Goal: Transaction & Acquisition: Purchase product/service

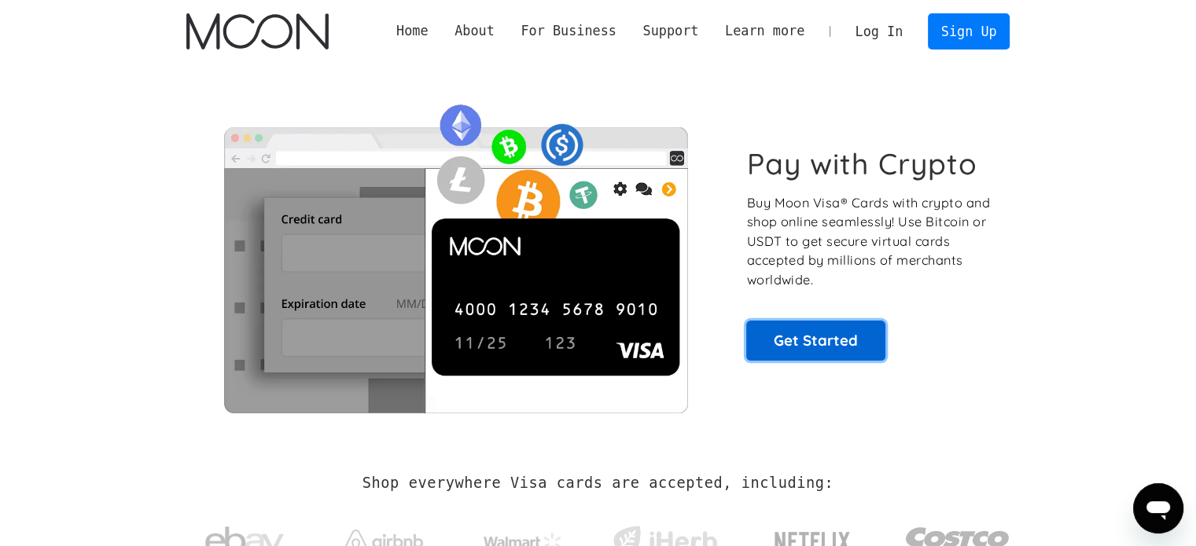
click at [865, 350] on link "Get Started" at bounding box center [815, 340] width 139 height 39
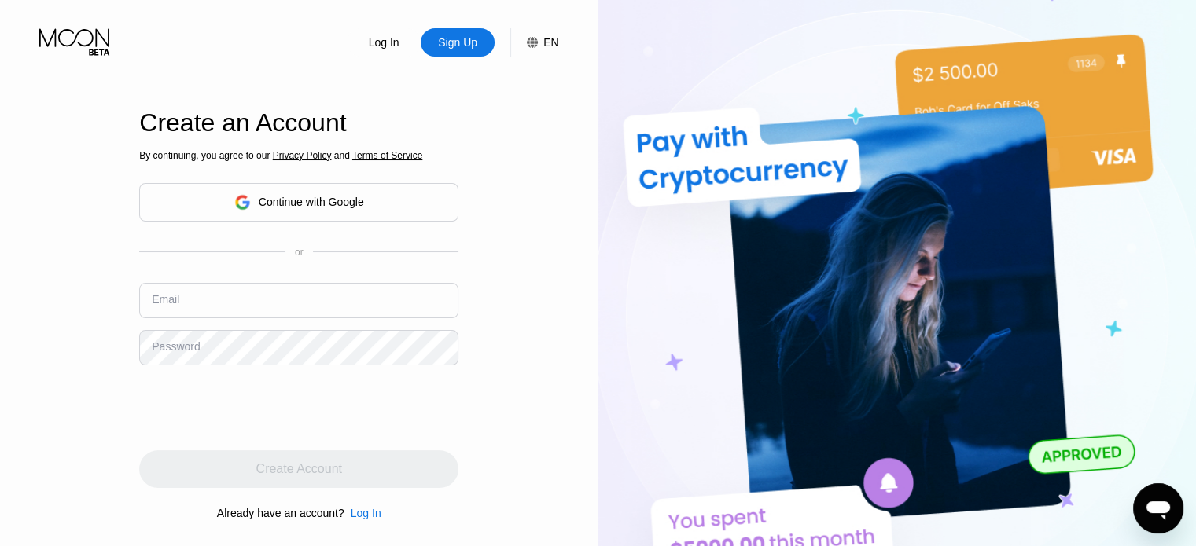
click at [260, 292] on input "text" at bounding box center [298, 300] width 319 height 35
click at [436, 44] on div "Sign Up" at bounding box center [458, 42] width 74 height 28
click at [441, 45] on div "Sign Up" at bounding box center [457, 43] width 42 height 16
click at [296, 316] on input "zttr789" at bounding box center [298, 300] width 319 height 35
type input "[EMAIL_ADDRESS][DOMAIN_NAME]"
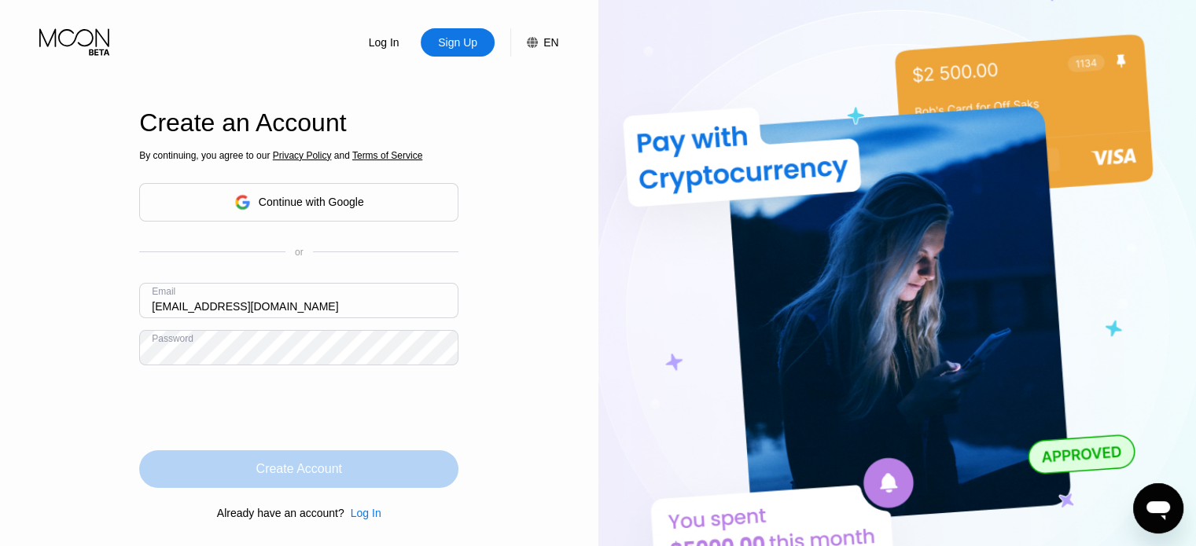
click at [230, 465] on div "Create Account" at bounding box center [298, 470] width 319 height 38
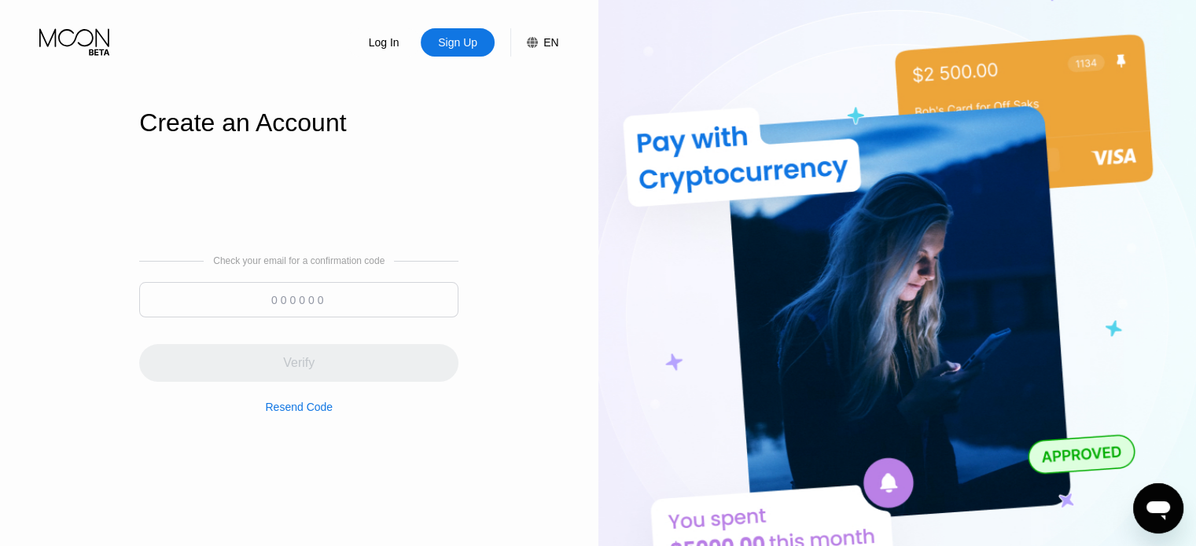
click at [0, 35] on div "Log In Sign Up EN Language English Save" at bounding box center [299, 28] width 598 height 57
click at [284, 303] on input at bounding box center [298, 299] width 319 height 35
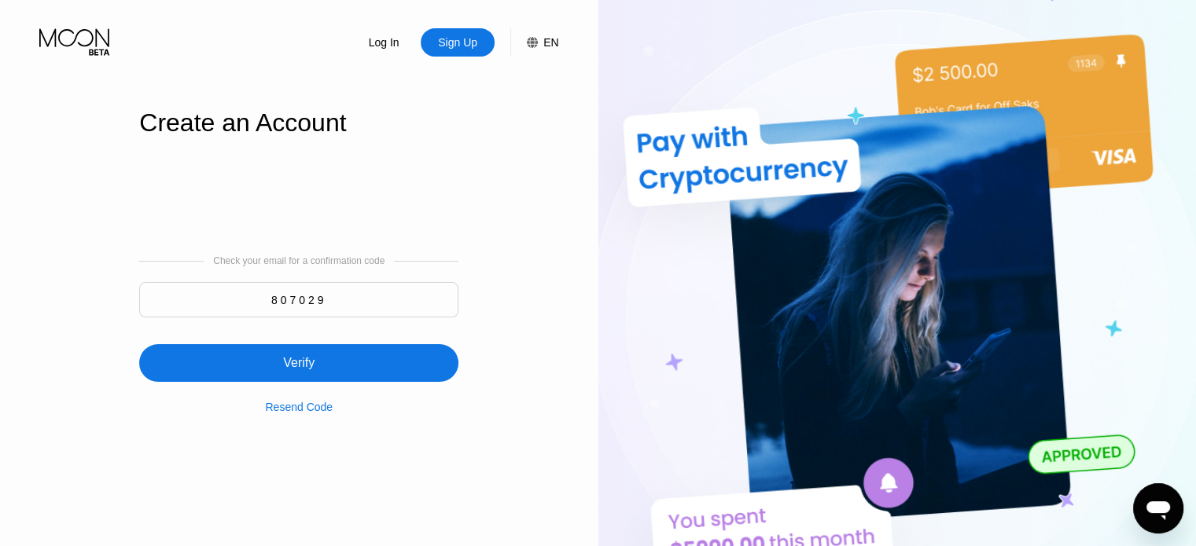
type input "807029"
click at [340, 376] on div "Verify" at bounding box center [298, 363] width 319 height 38
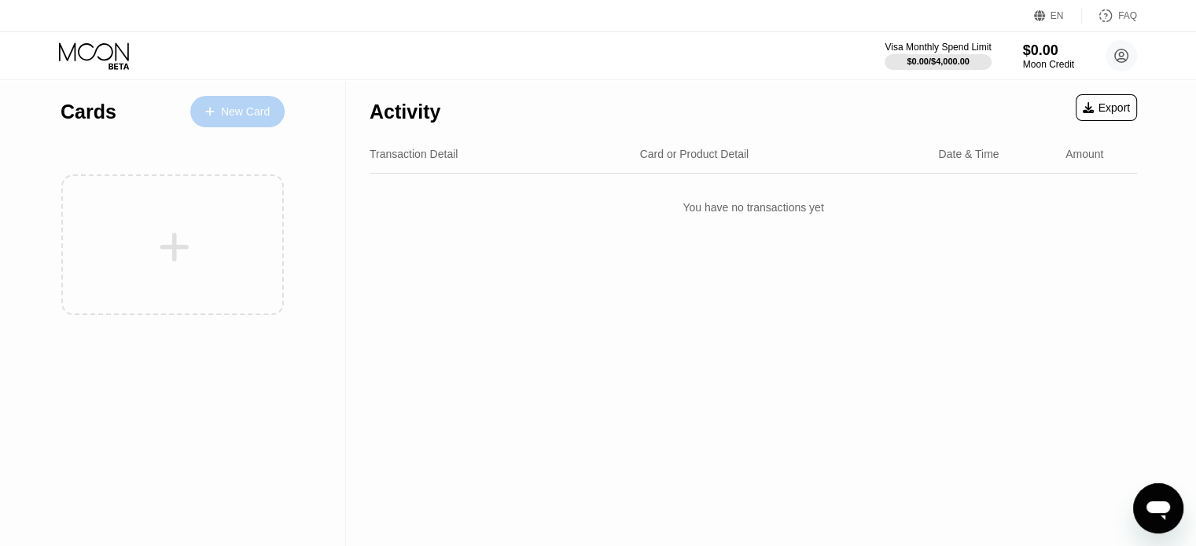
click at [248, 109] on div "New Card" at bounding box center [245, 111] width 49 height 13
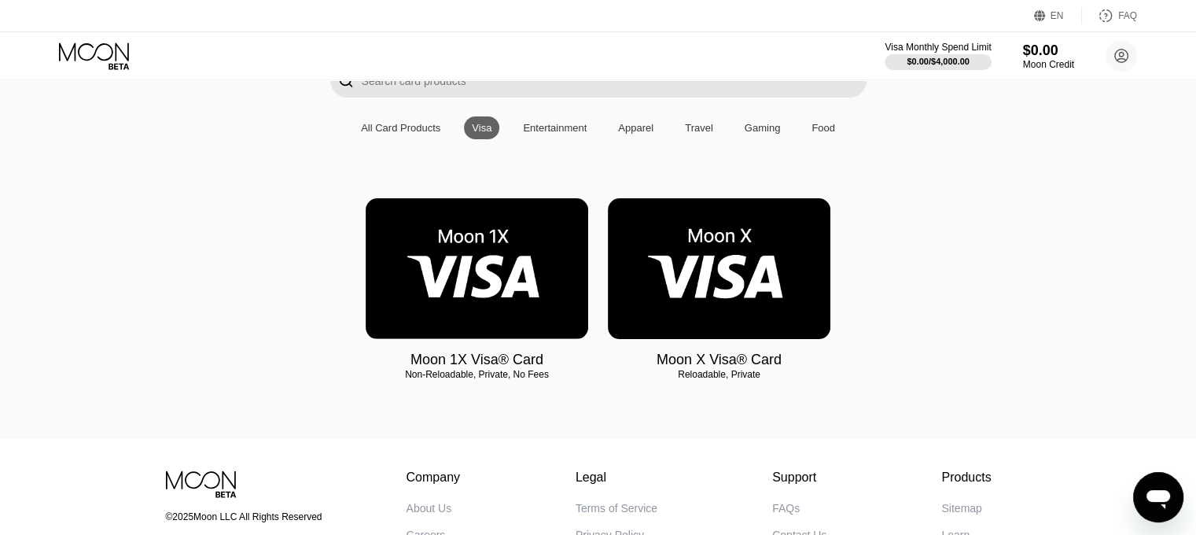
scroll to position [236, 0]
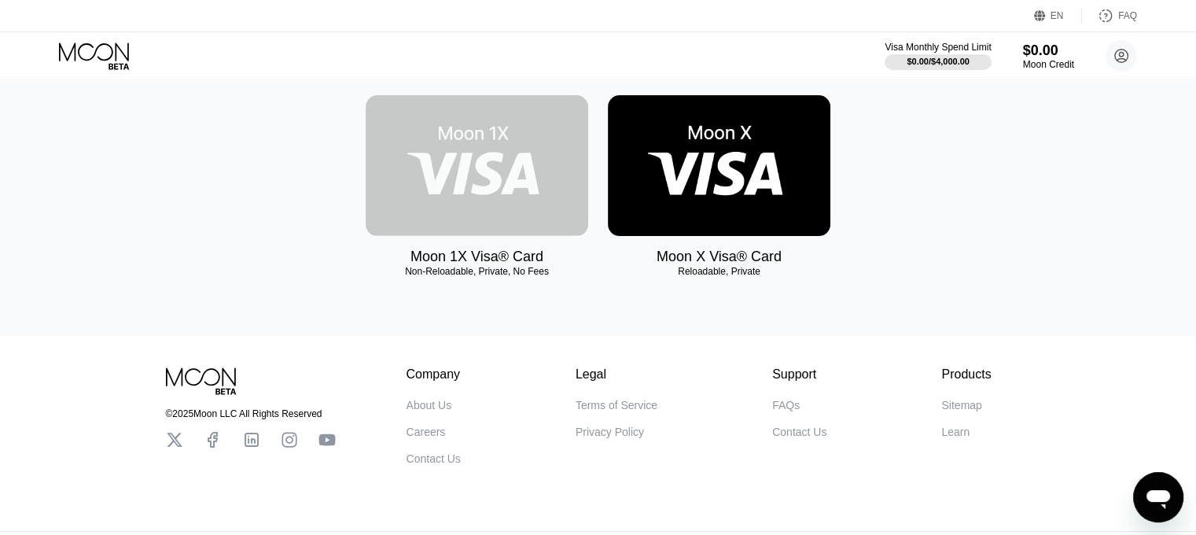
click at [569, 188] on img at bounding box center [477, 165] width 223 height 141
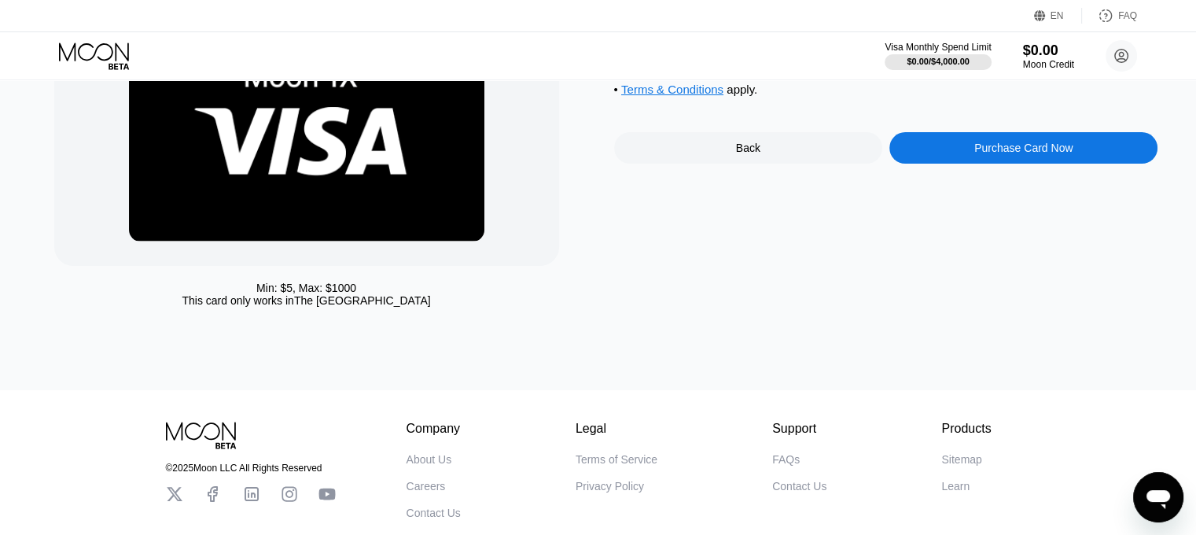
scroll to position [157, 0]
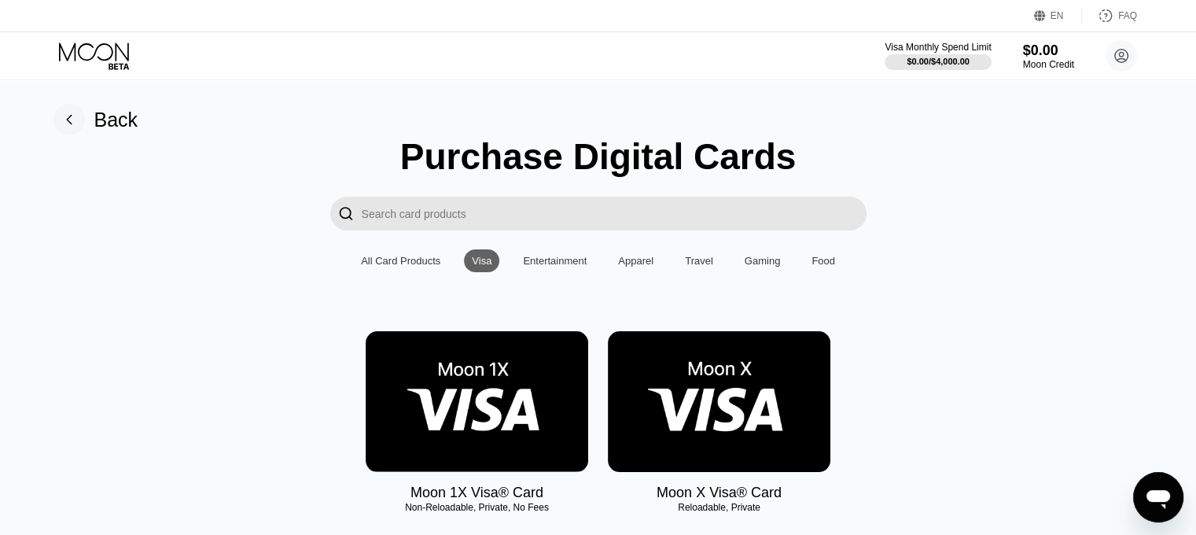
scroll to position [157, 0]
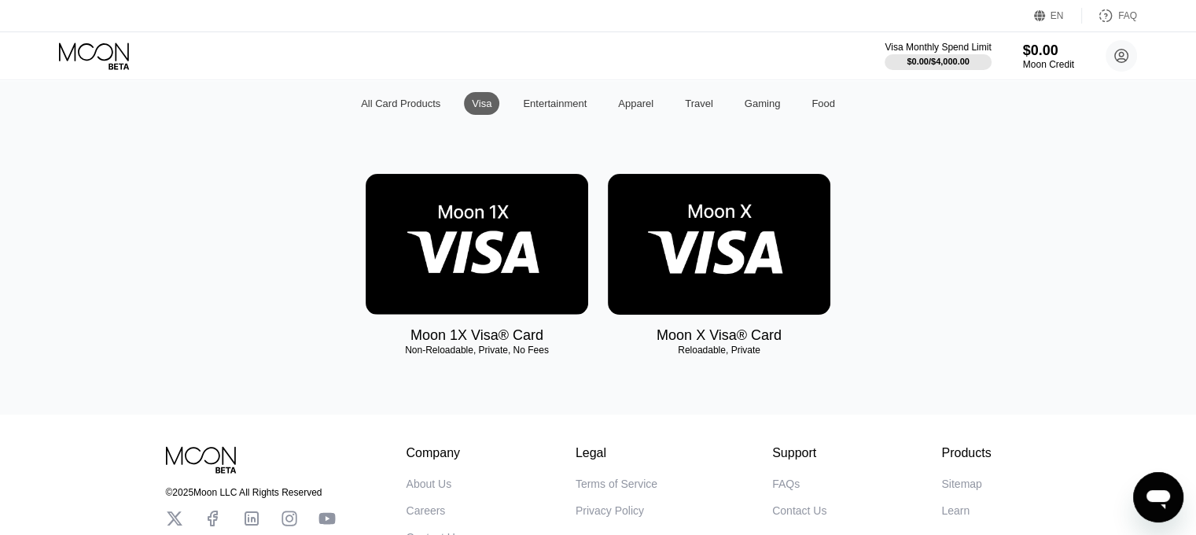
click at [715, 285] on img at bounding box center [719, 244] width 223 height 141
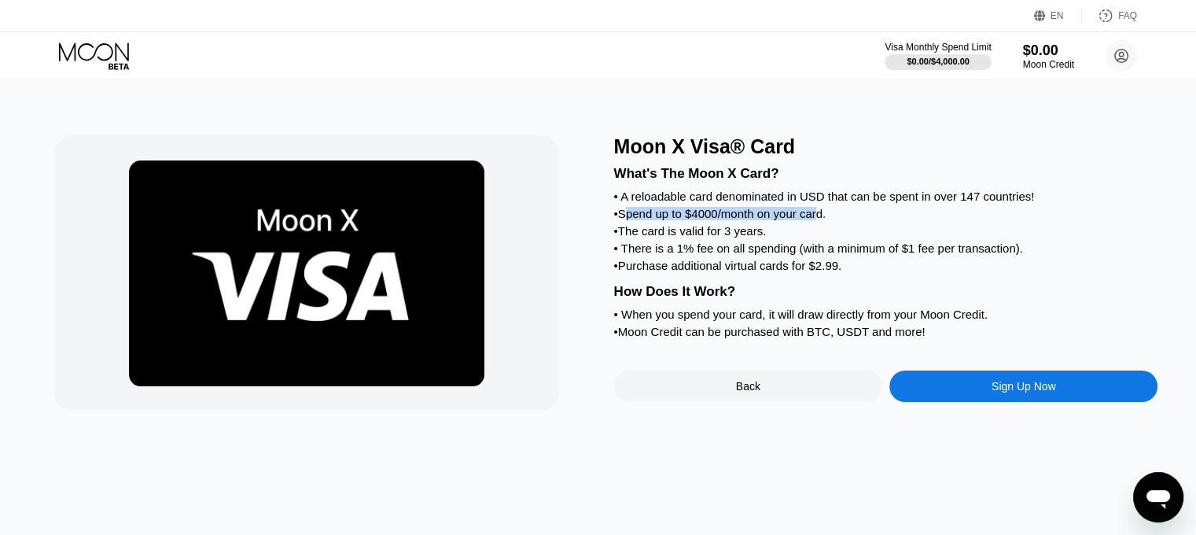
drag, startPoint x: 629, startPoint y: 219, endPoint x: 821, endPoint y: 226, distance: 191.9
click at [821, 220] on div "• Spend up to $4000/month on your card." at bounding box center [886, 213] width 544 height 13
click at [820, 237] on div "• The card is valid for 3 years." at bounding box center [886, 230] width 544 height 13
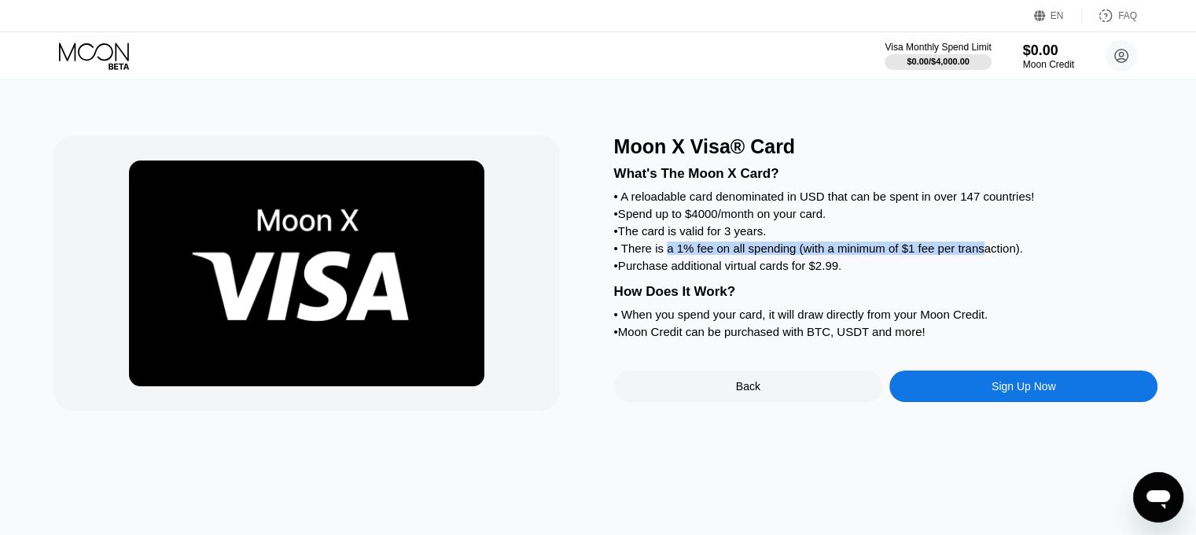
drag, startPoint x: 665, startPoint y: 266, endPoint x: 984, endPoint y: 270, distance: 319.2
click at [984, 270] on div "What's The Moon X Card? • A reloadable card denominated in USD that can be spen…" at bounding box center [886, 250] width 544 height 184
click at [982, 272] on div "• Purchase additional virtual cards for $2.99." at bounding box center [886, 265] width 544 height 13
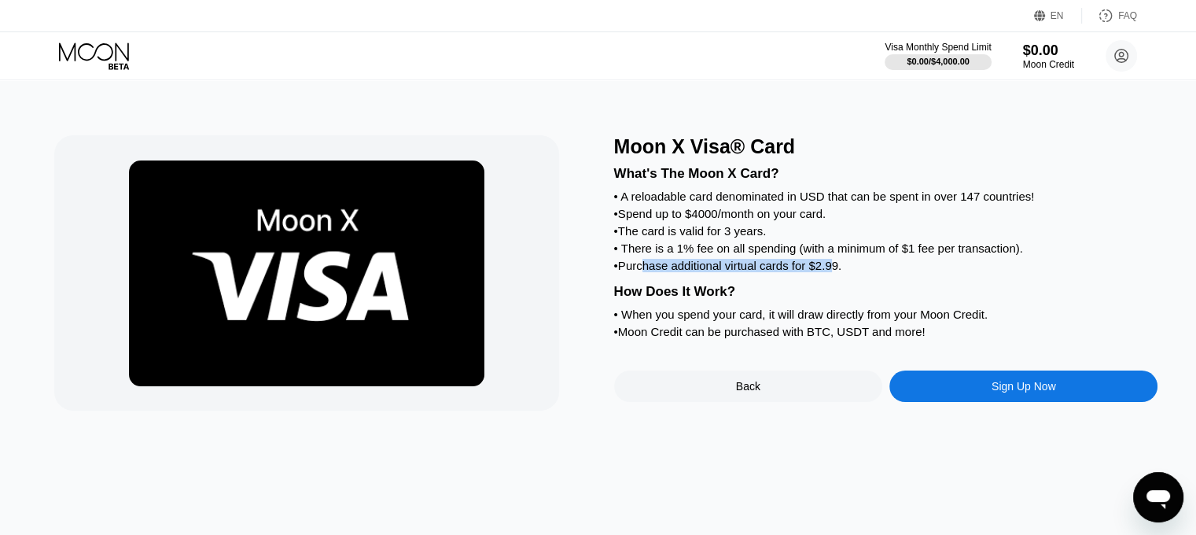
drag, startPoint x: 645, startPoint y: 285, endPoint x: 837, endPoint y: 295, distance: 192.1
click at [836, 295] on div "What's The Moon X Card? • A reloadable card denominated in USD that can be spen…" at bounding box center [886, 250] width 544 height 184
click at [840, 295] on div "What's The Moon X Card? • A reloadable card denominated in USD that can be spen…" at bounding box center [886, 250] width 544 height 184
click at [833, 272] on div "• Purchase additional virtual cards for $2.99." at bounding box center [886, 265] width 544 height 13
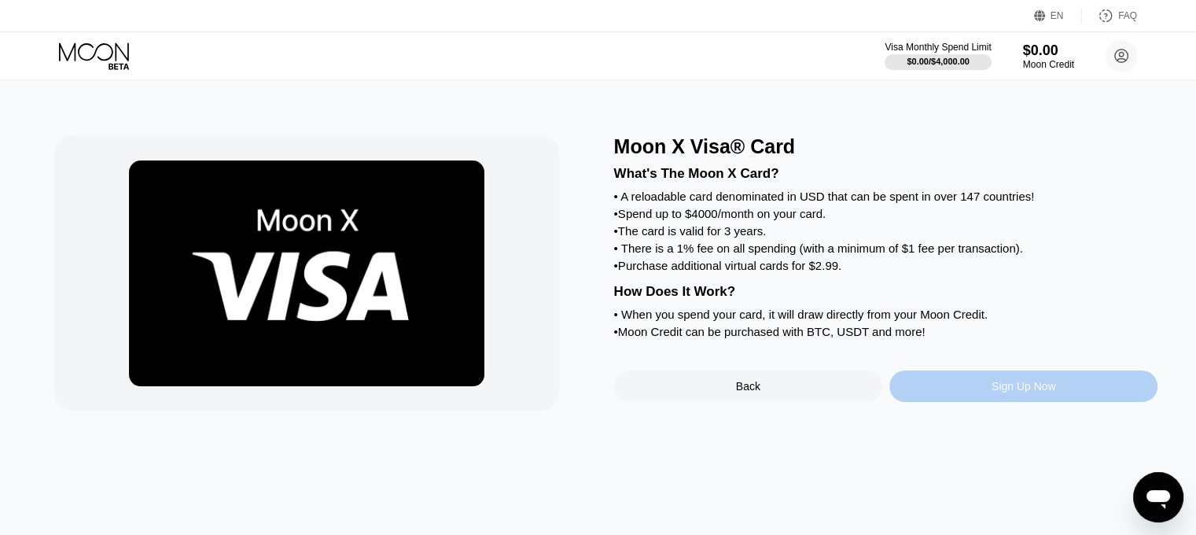
click at [927, 402] on div "Sign Up Now" at bounding box center [1023, 385] width 268 height 31
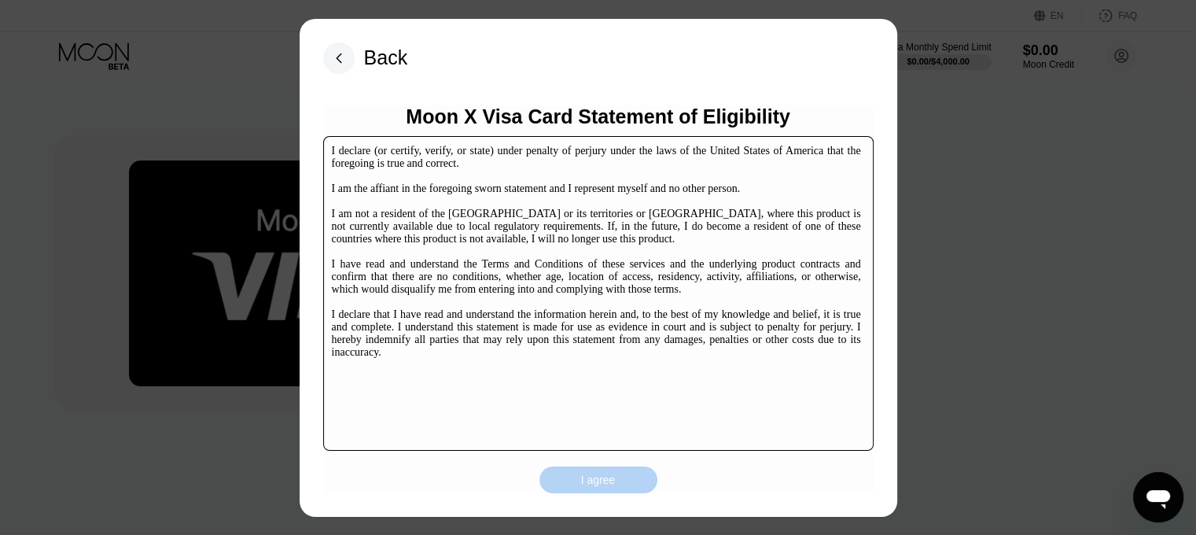
click at [592, 476] on div "I agree" at bounding box center [598, 480] width 35 height 14
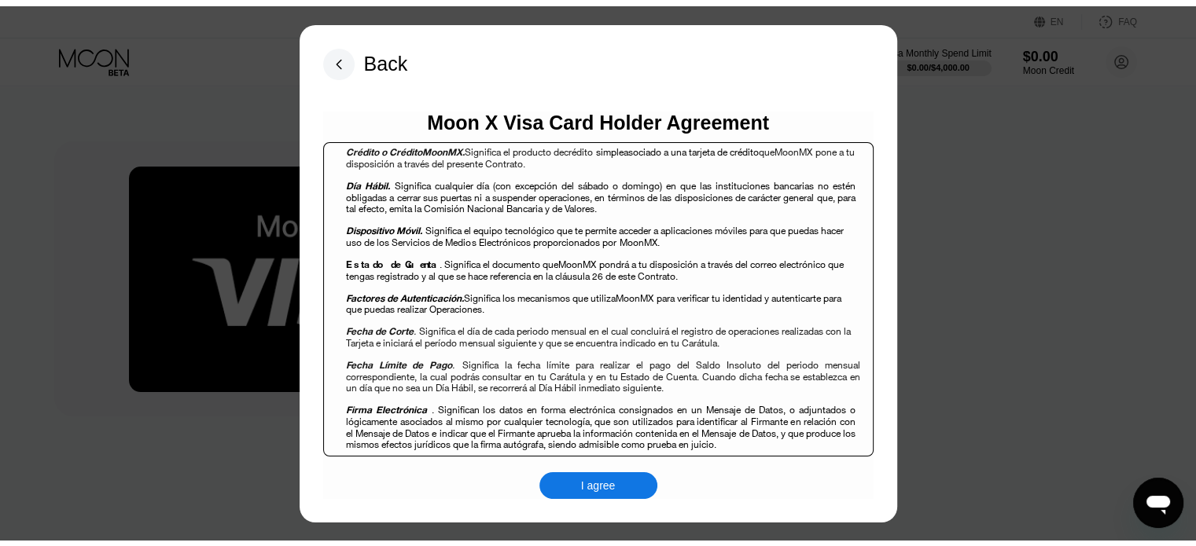
scroll to position [943, 0]
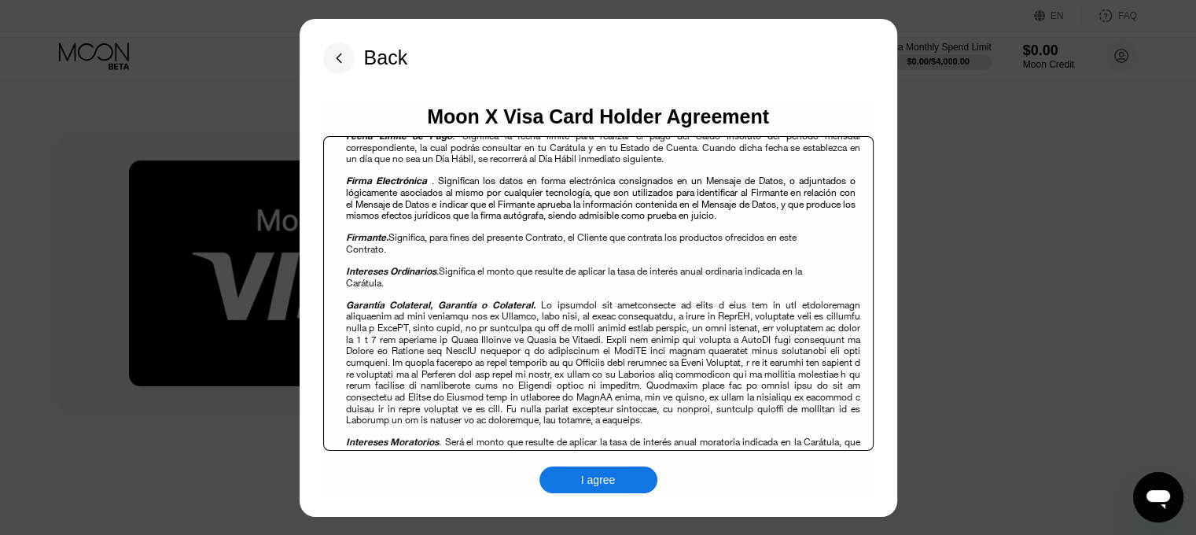
click at [594, 467] on div "I agree" at bounding box center [598, 479] width 118 height 27
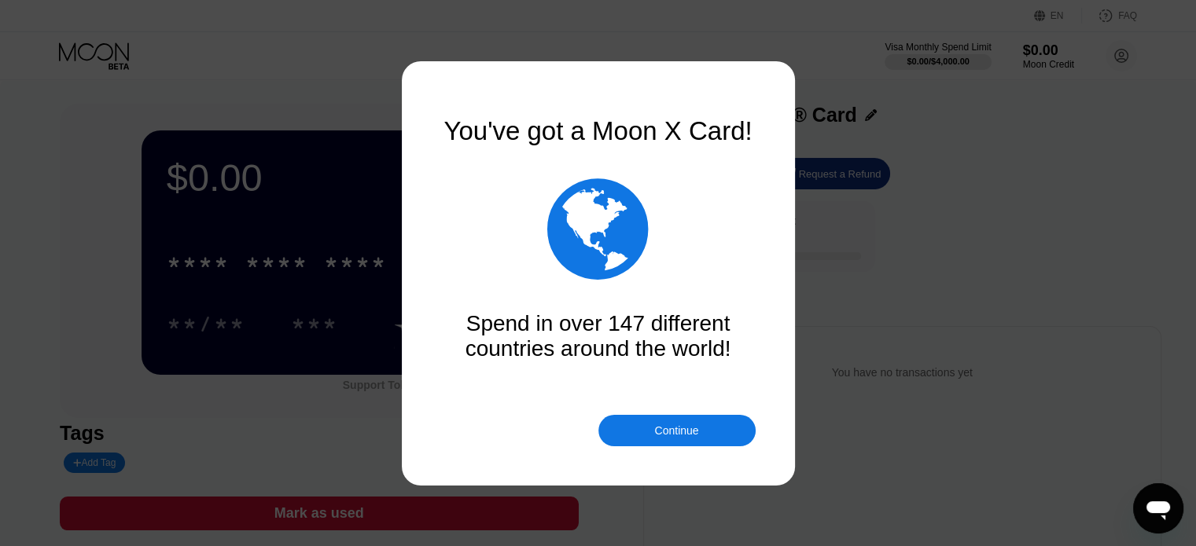
click at [676, 427] on div "Continue" at bounding box center [676, 431] width 44 height 13
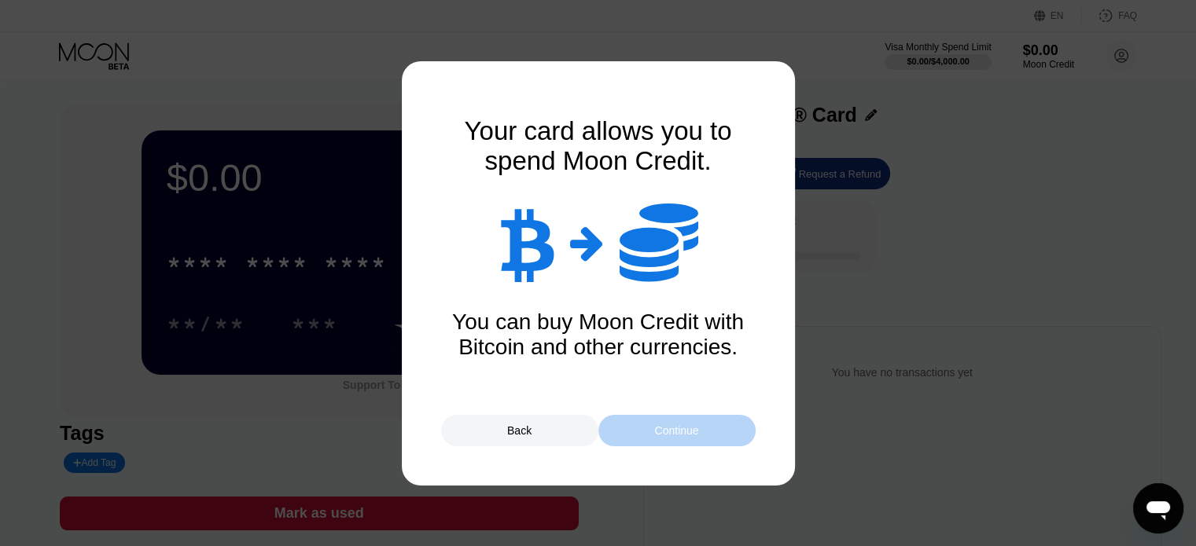
click at [679, 430] on div "Continue" at bounding box center [676, 431] width 44 height 13
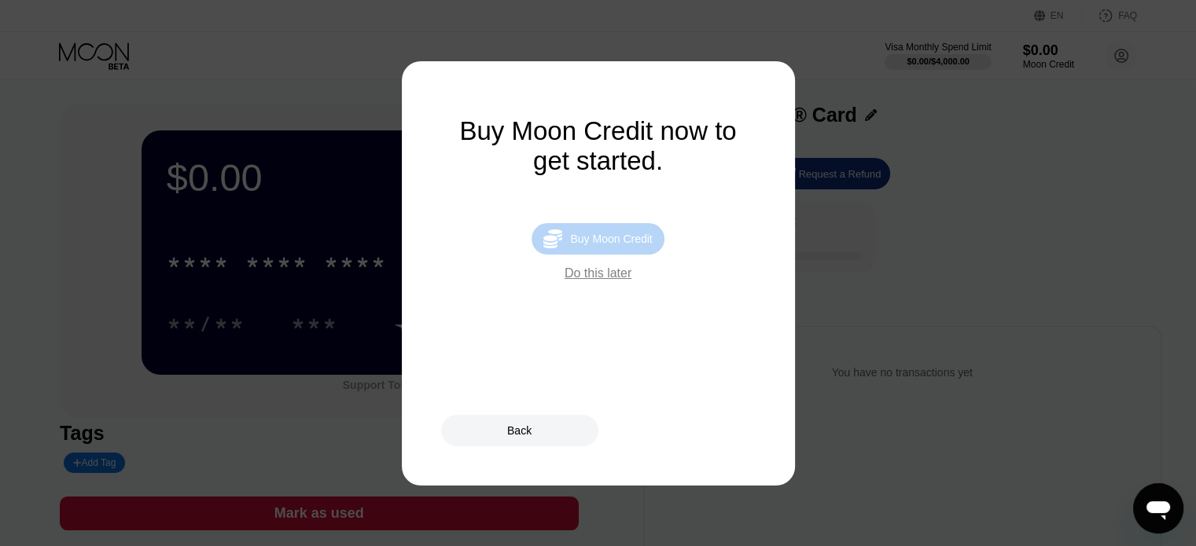
click at [638, 245] on div "Buy Moon Credit" at bounding box center [611, 239] width 82 height 13
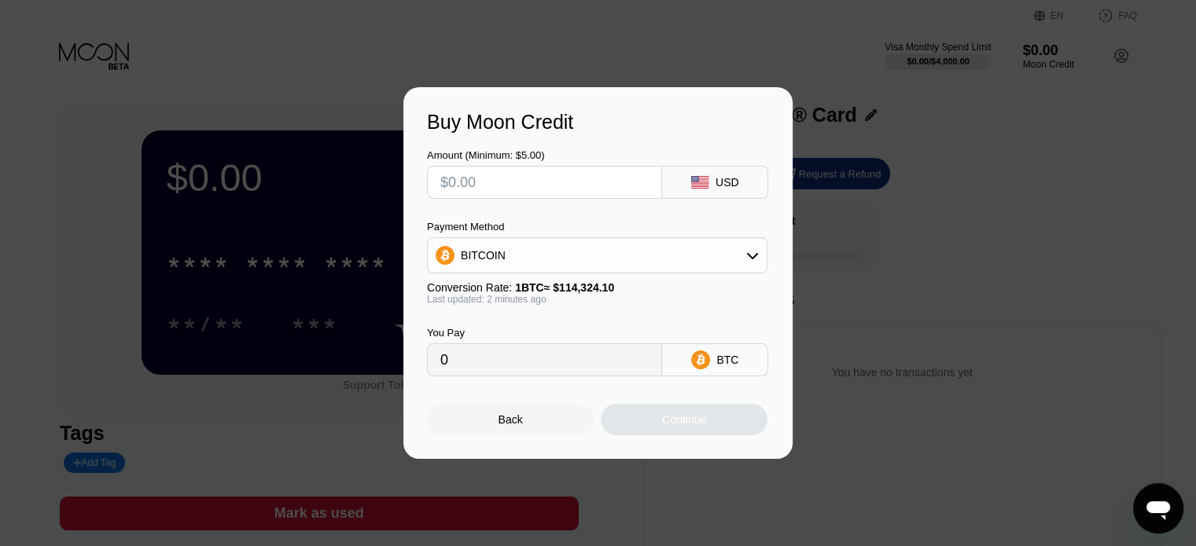
click at [513, 167] on input "text" at bounding box center [544, 182] width 208 height 31
type input "$3"
type input "0.00002625"
type input "$30"
type input "0.00026242"
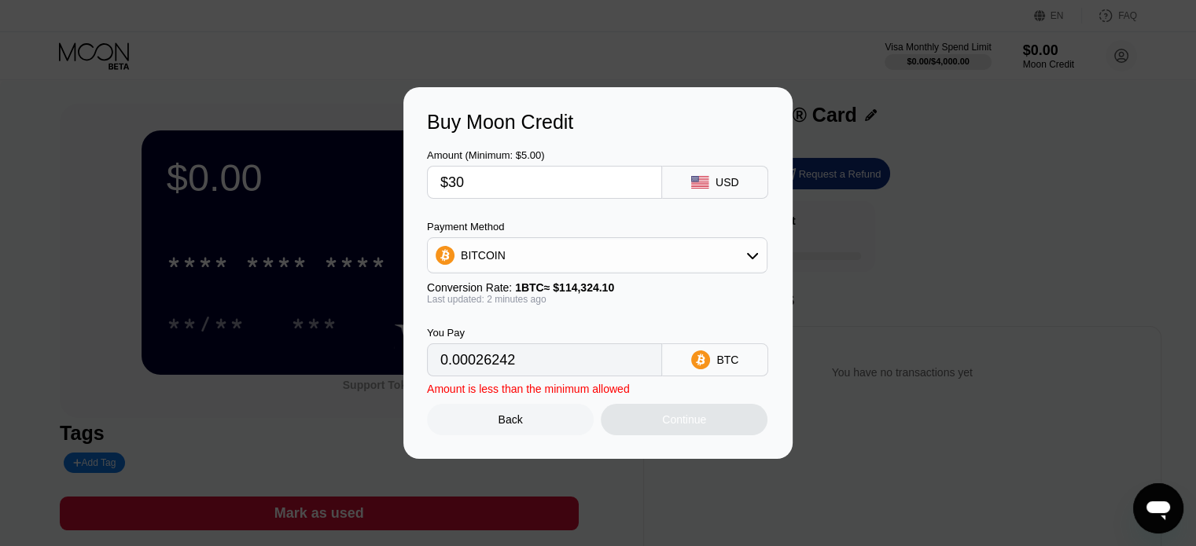
type input "$300"
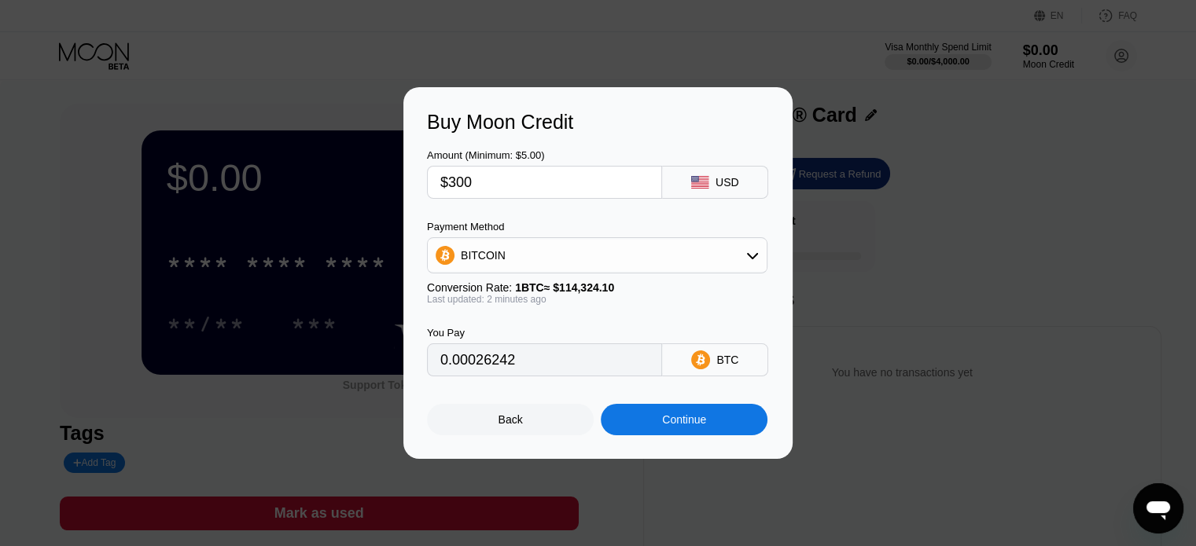
type input "0.00262412"
type input "$300"
click at [714, 182] on div "USD" at bounding box center [715, 182] width 106 height 33
click at [612, 260] on div "BITCOIN" at bounding box center [597, 255] width 339 height 31
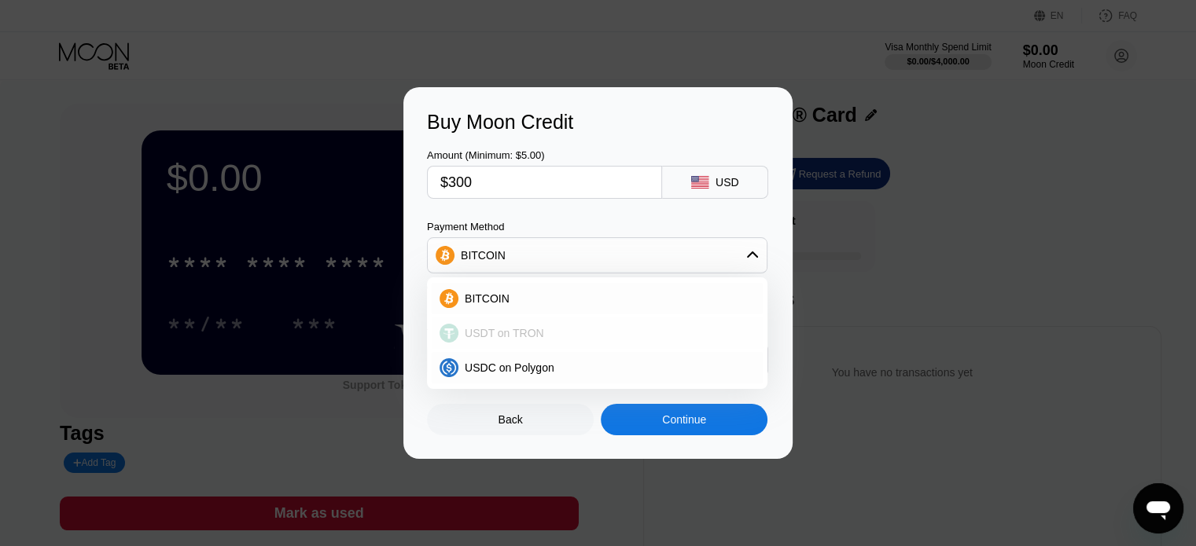
click at [565, 338] on div "USDT on TRON" at bounding box center [606, 333] width 296 height 13
type input "303.03"
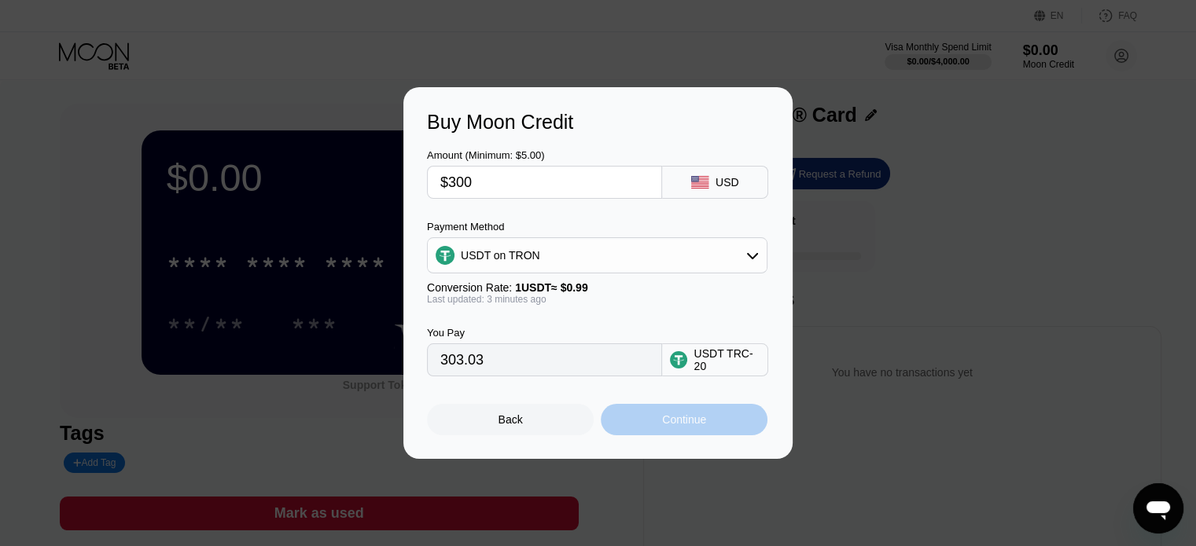
click at [663, 426] on div "Continue" at bounding box center [684, 420] width 44 height 13
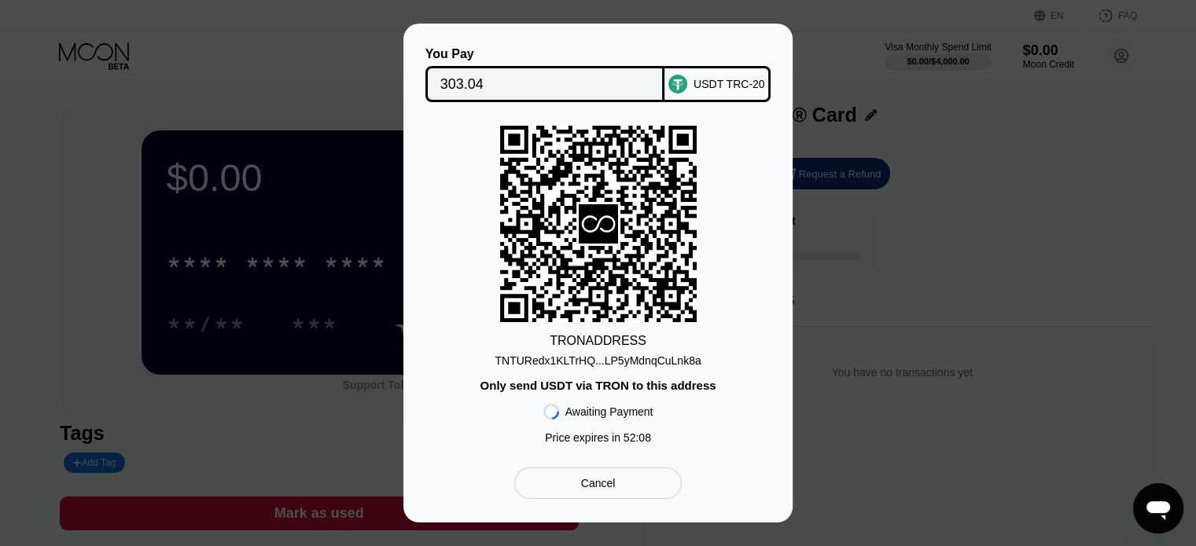
click at [623, 373] on div "TRON ADDRESS TNTURedx1KLTrHQ...LP5yMdnqCuLnk8a Only send USDT via TRON to this …" at bounding box center [598, 289] width 342 height 326
click at [625, 368] on div "TRON ADDRESS TNTURedx1KLTrHQ...LP5yMdnqCuLnk8a Only send USDT via TRON to this …" at bounding box center [598, 289] width 342 height 326
click at [626, 361] on div "TNTURedx1KLTrHQ...LP5yMdnqCuLnk8a" at bounding box center [598, 361] width 206 height 13
click at [53, 145] on div "You Pay 303.04 USDT TRC-20 TRON ADDRESS TNTURedx1KLTrHQ...LP5yMdnqCuLnk8a Only …" at bounding box center [598, 273] width 1196 height 499
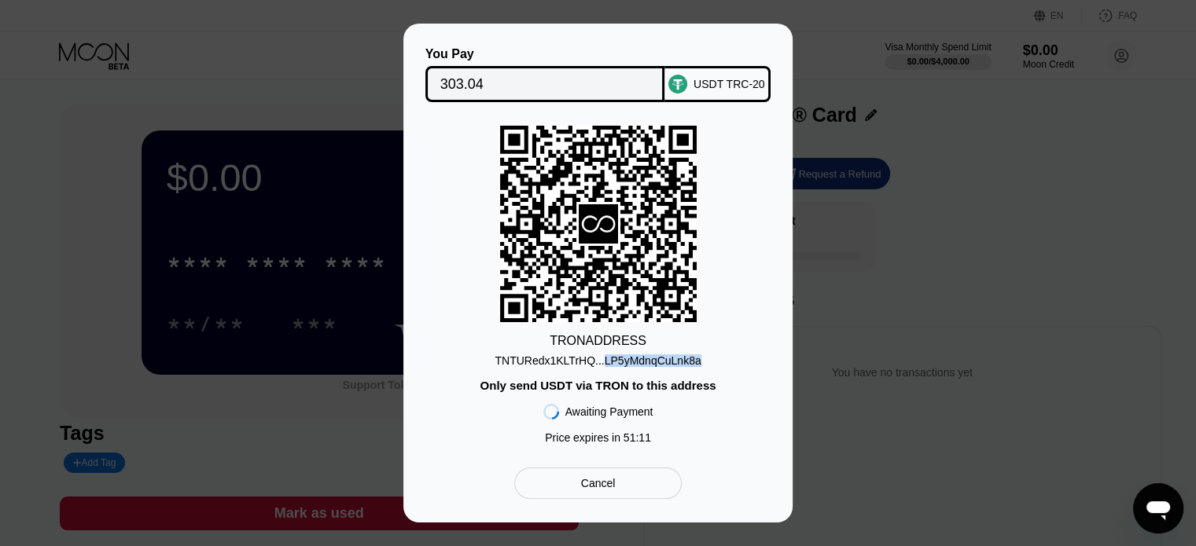
click at [583, 491] on div "Cancel" at bounding box center [598, 483] width 35 height 14
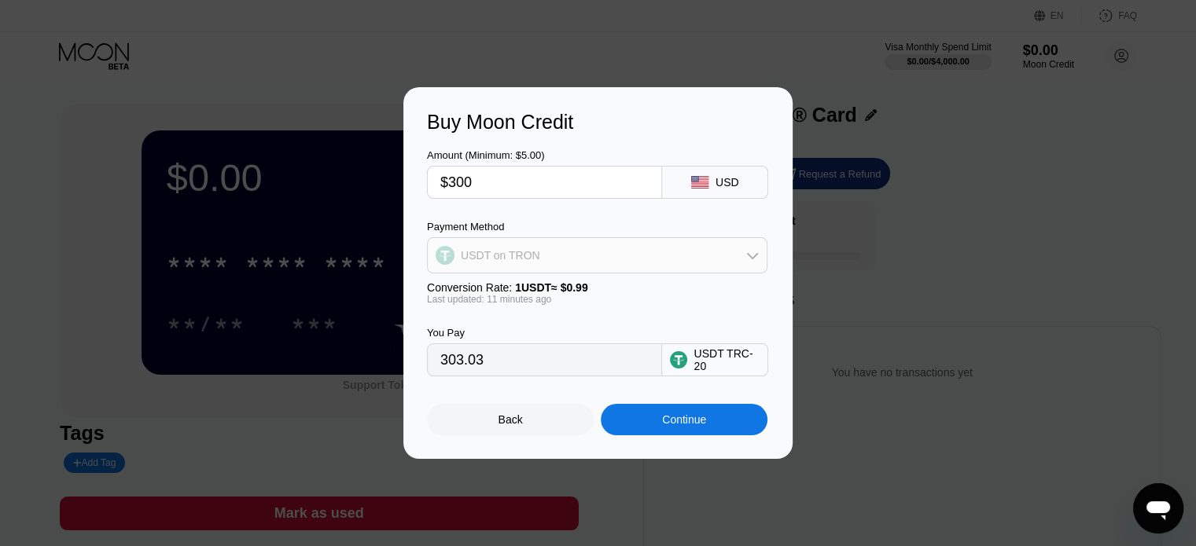
click at [612, 260] on div "USDT on TRON" at bounding box center [597, 255] width 339 height 31
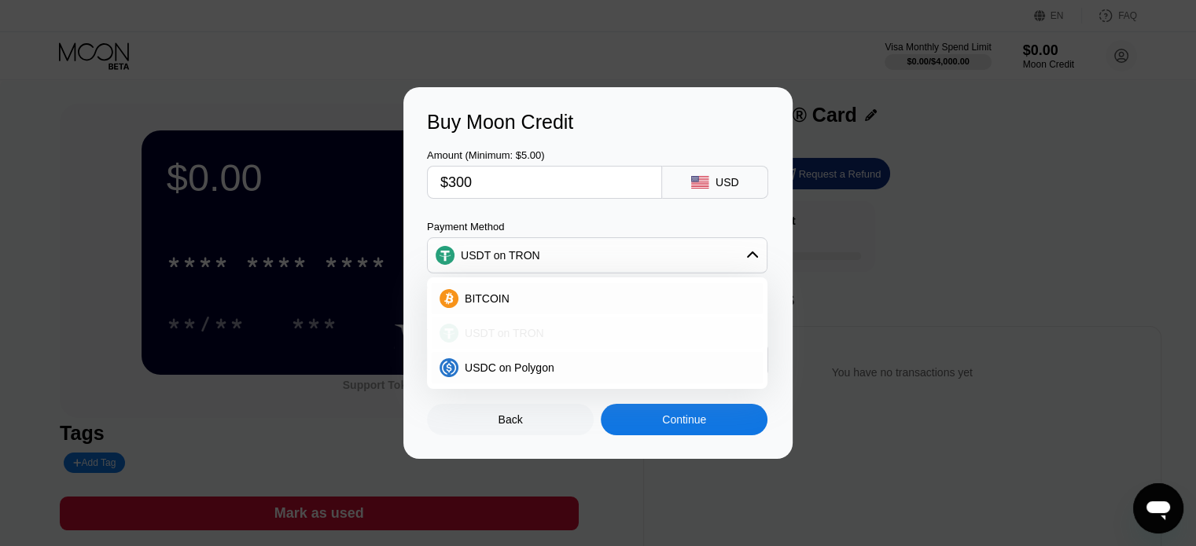
click at [550, 333] on div "USDT on TRON" at bounding box center [606, 333] width 296 height 13
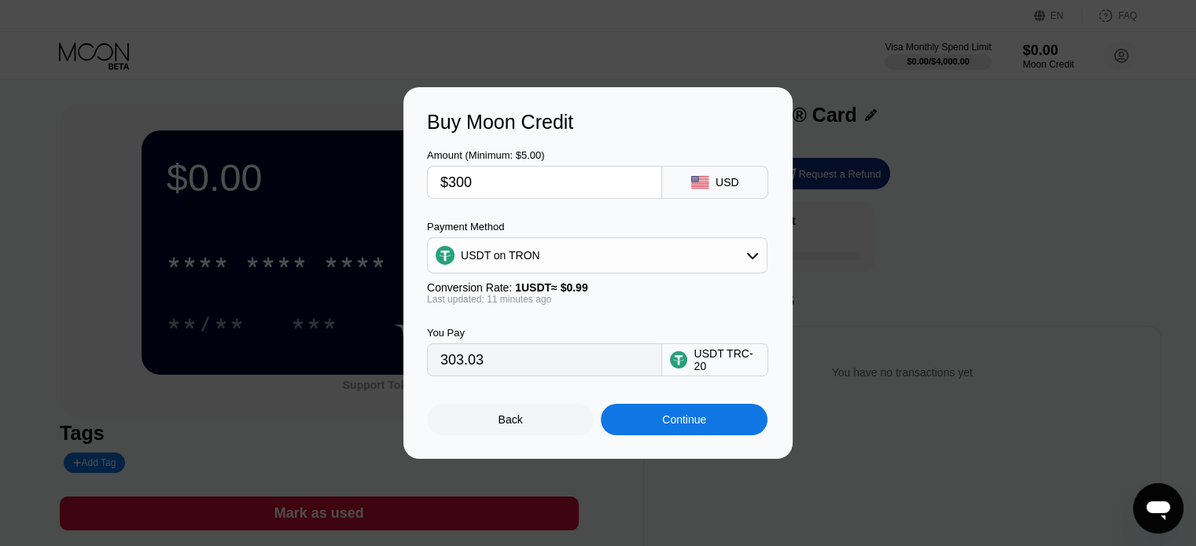
click at [695, 370] on div "USDT TRC-20" at bounding box center [726, 360] width 66 height 25
click at [692, 420] on div "Continue" at bounding box center [684, 420] width 44 height 13
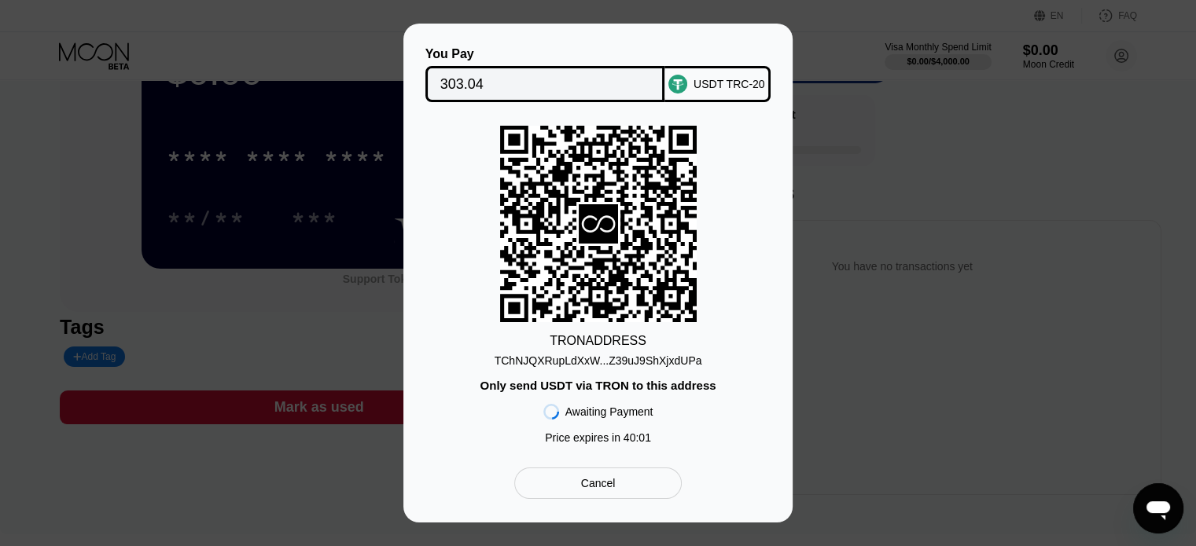
scroll to position [79, 0]
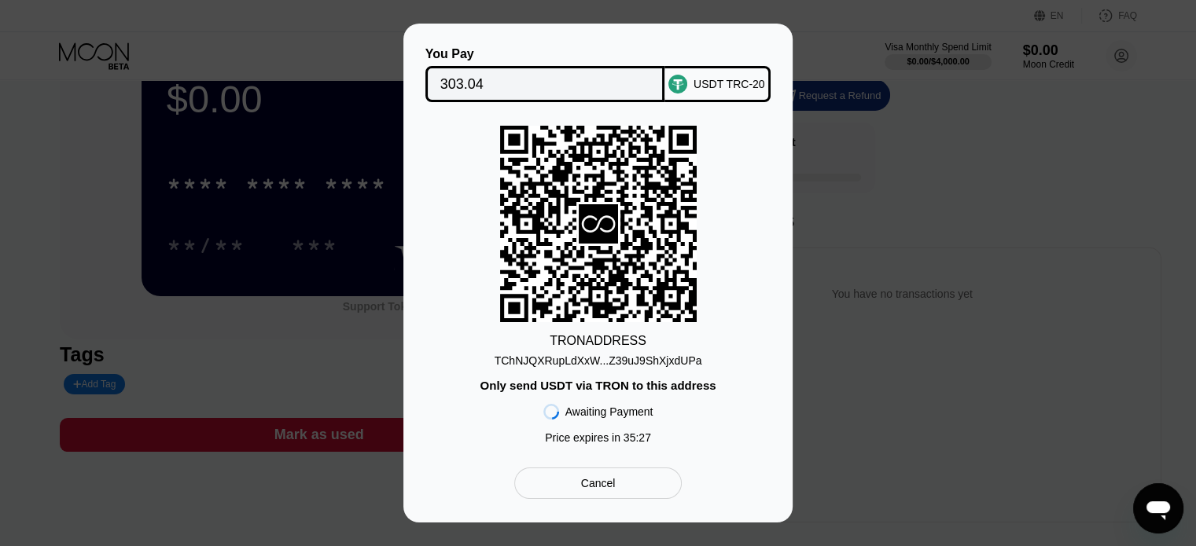
click at [609, 418] on div "Awaiting Payment" at bounding box center [609, 412] width 88 height 13
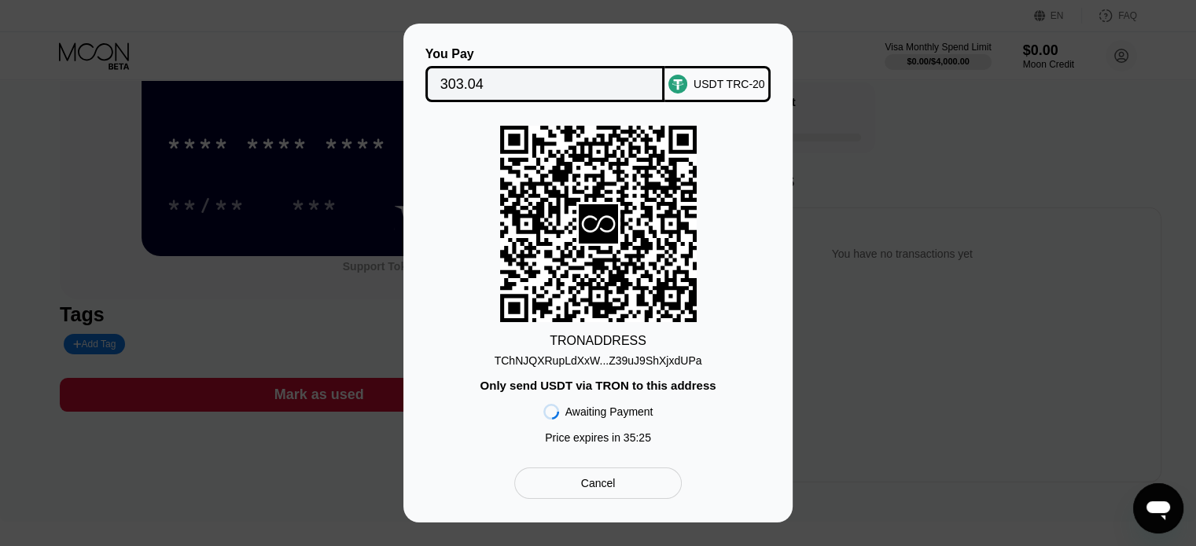
scroll to position [157, 0]
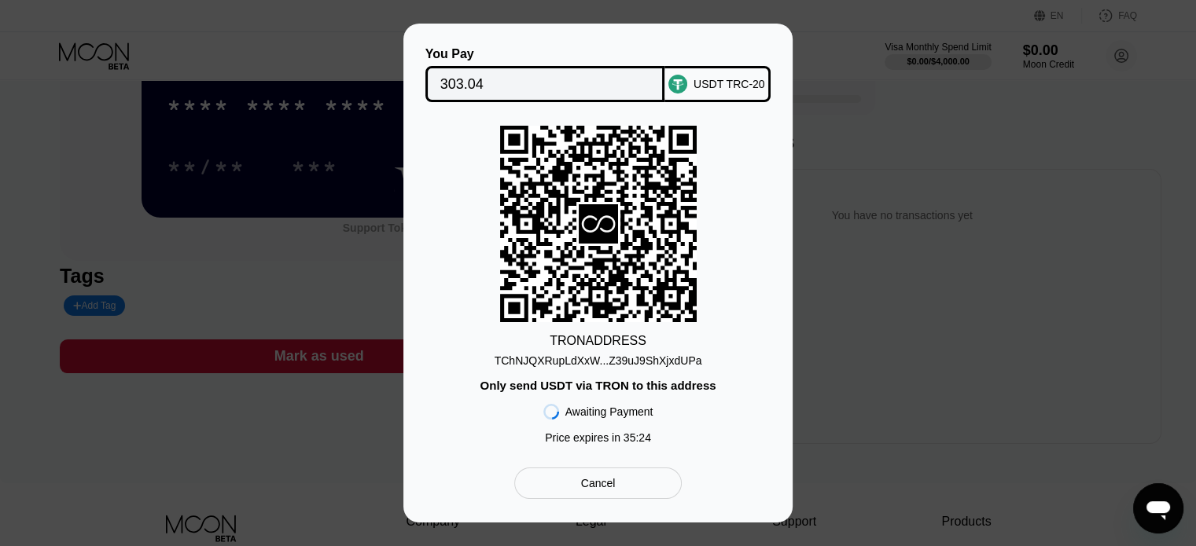
click at [351, 256] on div "You Pay 303.04 USDT TRC-20 TRON ADDRESS TChNJQXRupLdXxW...Z39uJ9ShXjxdUPa Only …" at bounding box center [598, 273] width 1196 height 499
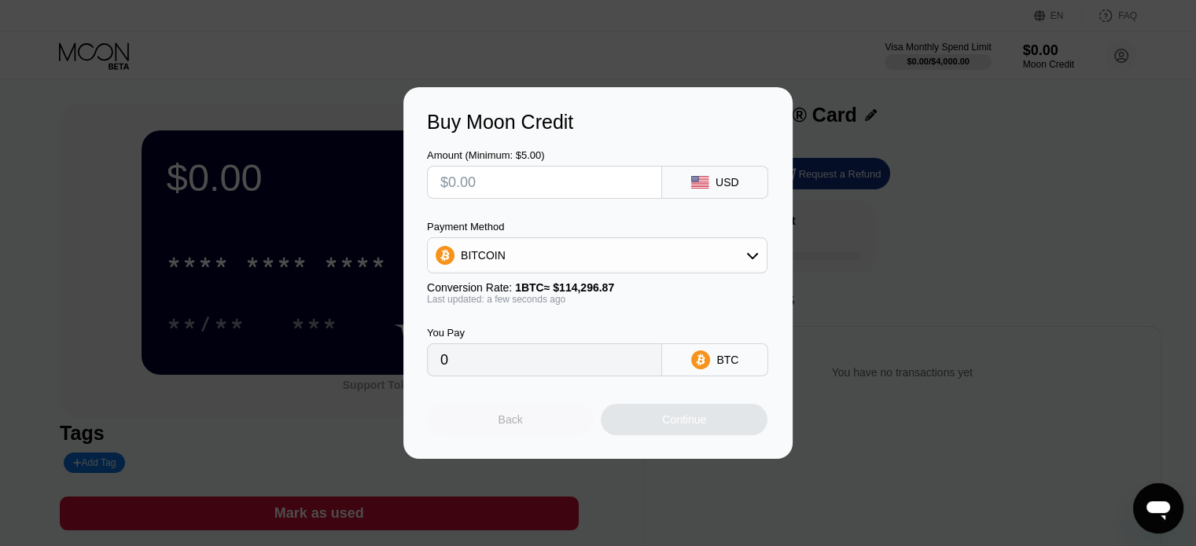
click at [508, 425] on div "Back" at bounding box center [510, 420] width 24 height 13
click at [507, 424] on div "Back" at bounding box center [510, 420] width 24 height 13
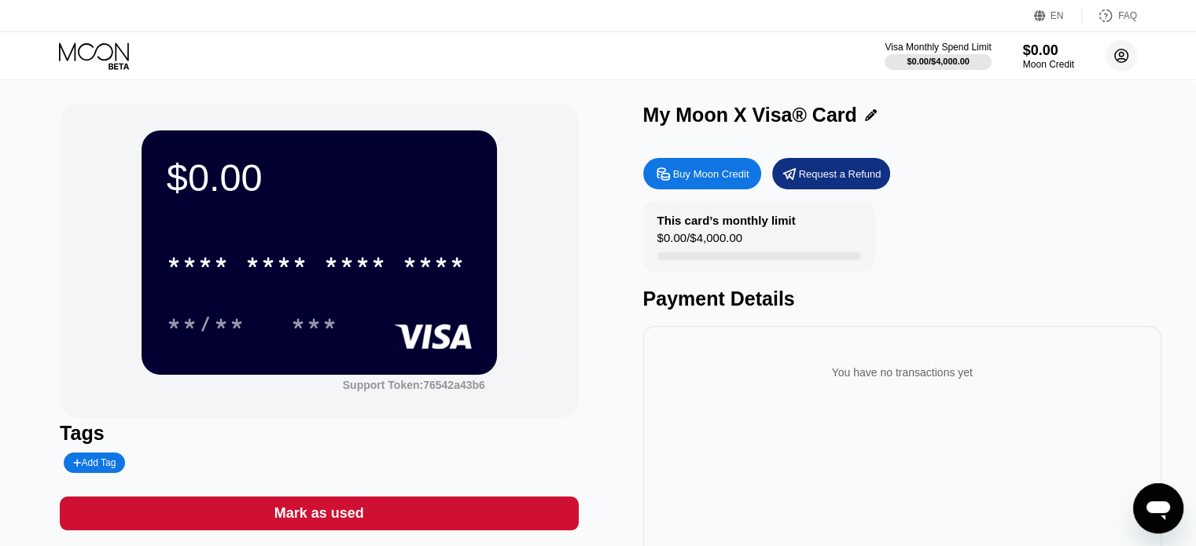
click at [1110, 54] on circle at bounding box center [1120, 55] width 31 height 31
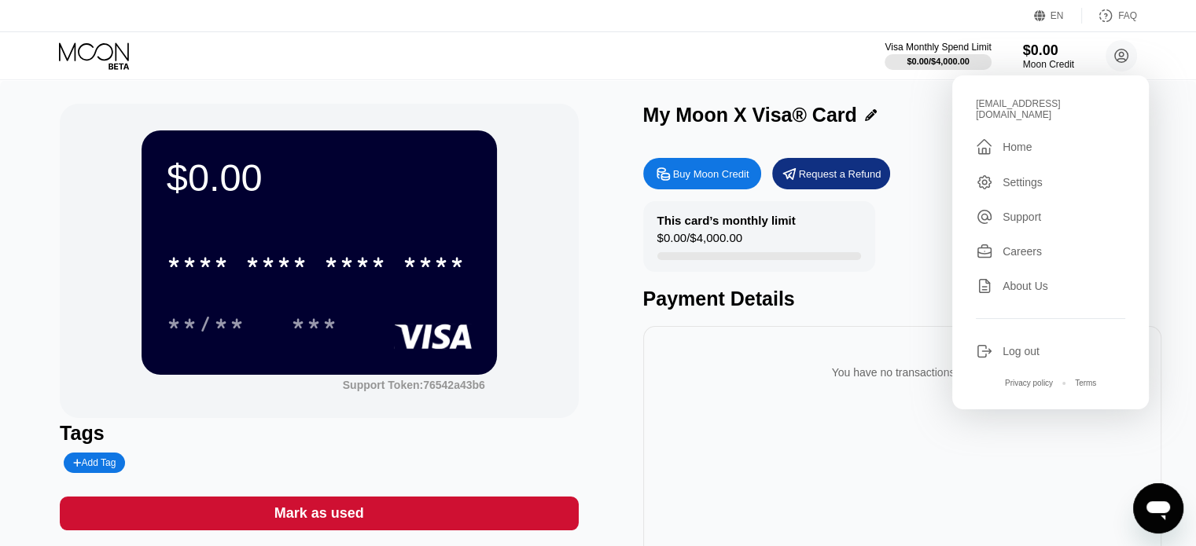
click at [778, 81] on div "$0.00 * * * * * * * * * * * * **** **/** *** Support Token: 76542a43b6 Tags Add…" at bounding box center [598, 360] width 1196 height 561
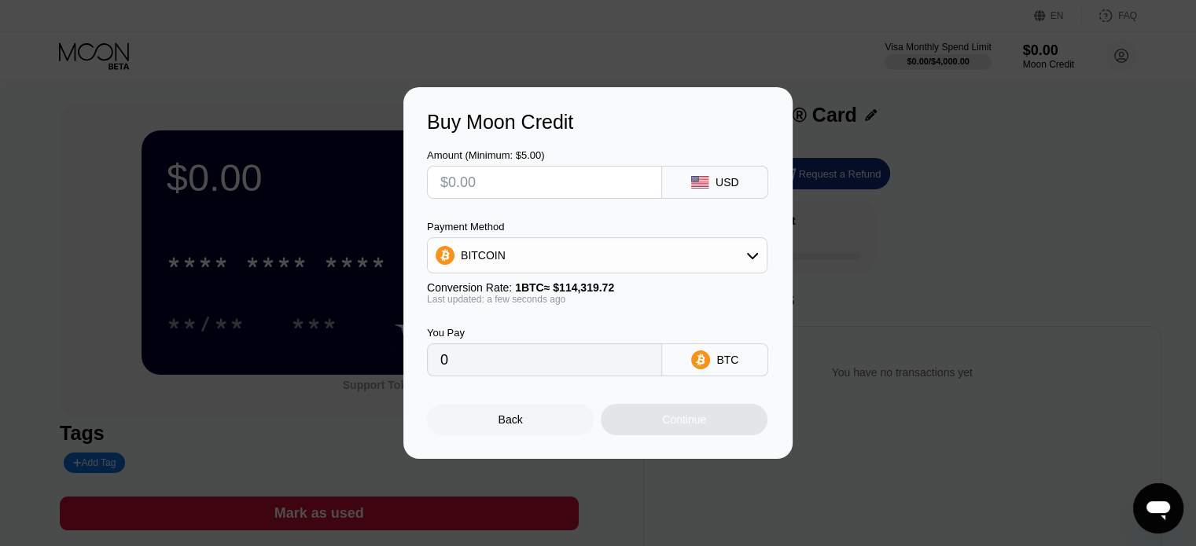
click at [495, 436] on div "Back" at bounding box center [510, 419] width 167 height 31
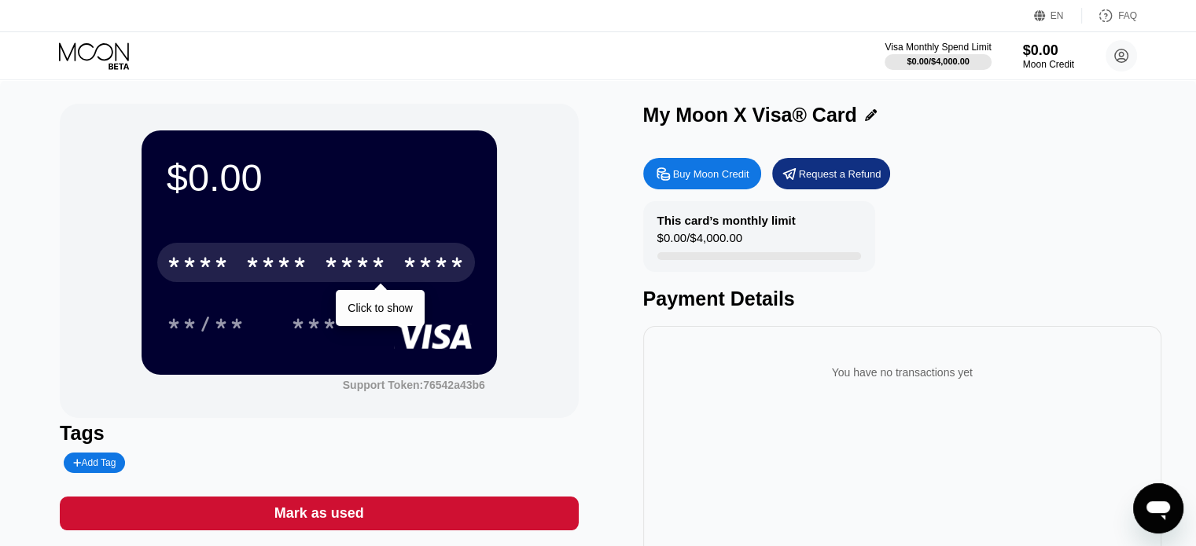
click at [313, 260] on div "* * * * * * * * * * * * ****" at bounding box center [316, 262] width 318 height 39
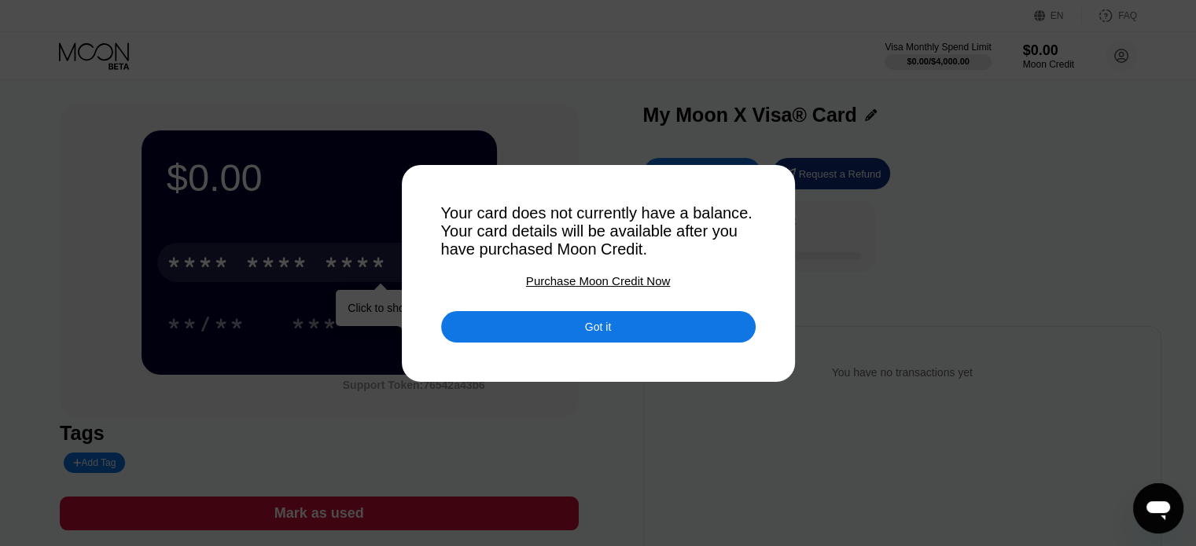
click at [539, 333] on div "Got it" at bounding box center [598, 326] width 314 height 31
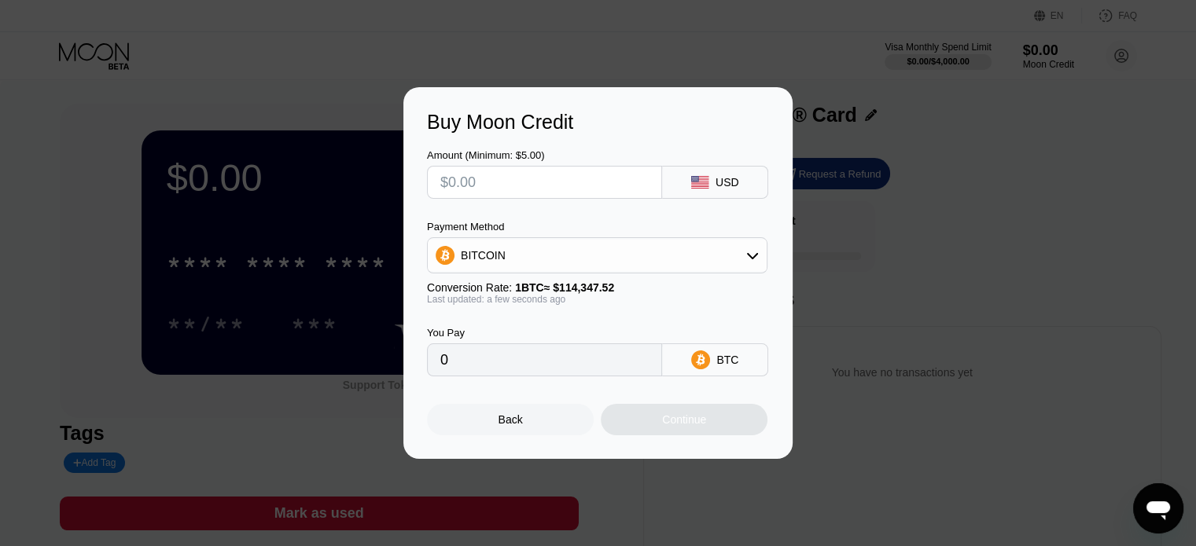
click at [512, 417] on div "Back" at bounding box center [510, 419] width 167 height 31
click at [511, 426] on div "Back" at bounding box center [510, 420] width 24 height 13
